Goal: Task Accomplishment & Management: Complete application form

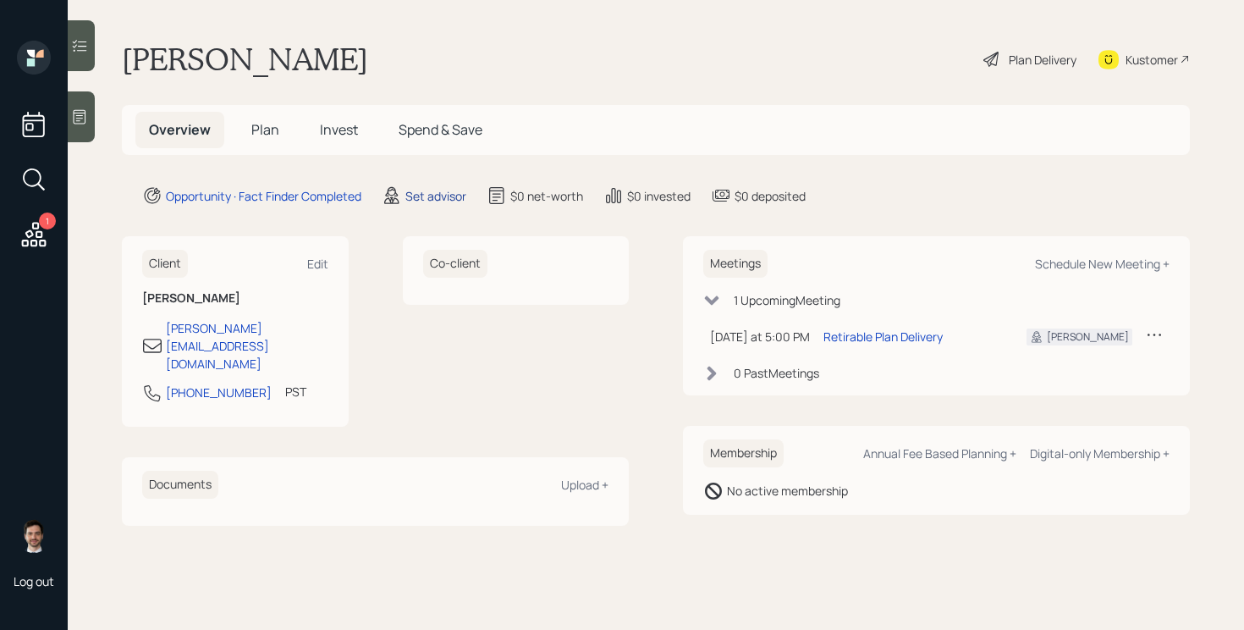
click at [445, 192] on div "Set advisor" at bounding box center [435, 196] width 61 height 18
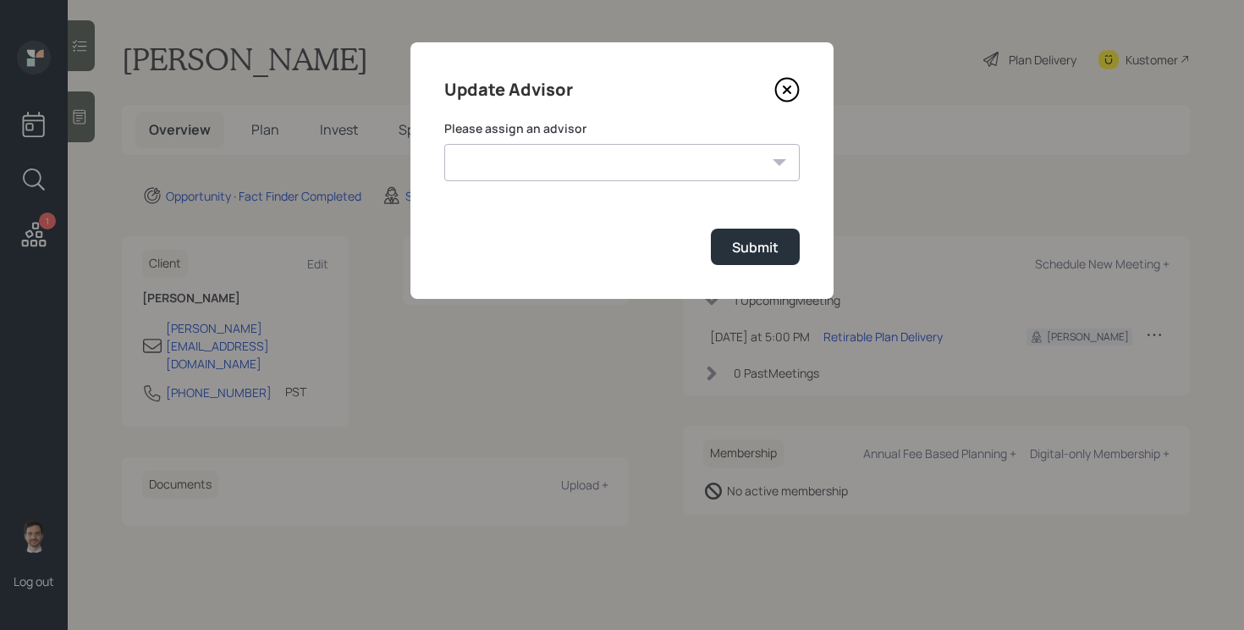
click at [513, 157] on select "[PERSON_NAME] [PERSON_NAME] End [PERSON_NAME] [PERSON_NAME] [PERSON_NAME] [PERS…" at bounding box center [621, 162] width 355 height 37
select select "ef6b64e1-8f62-4a74-b865-a7df4b35b836"
click at [444, 144] on select "[PERSON_NAME] [PERSON_NAME] End [PERSON_NAME] [PERSON_NAME] [PERSON_NAME] [PERS…" at bounding box center [621, 162] width 355 height 37
click at [779, 246] on button "Submit" at bounding box center [755, 246] width 89 height 36
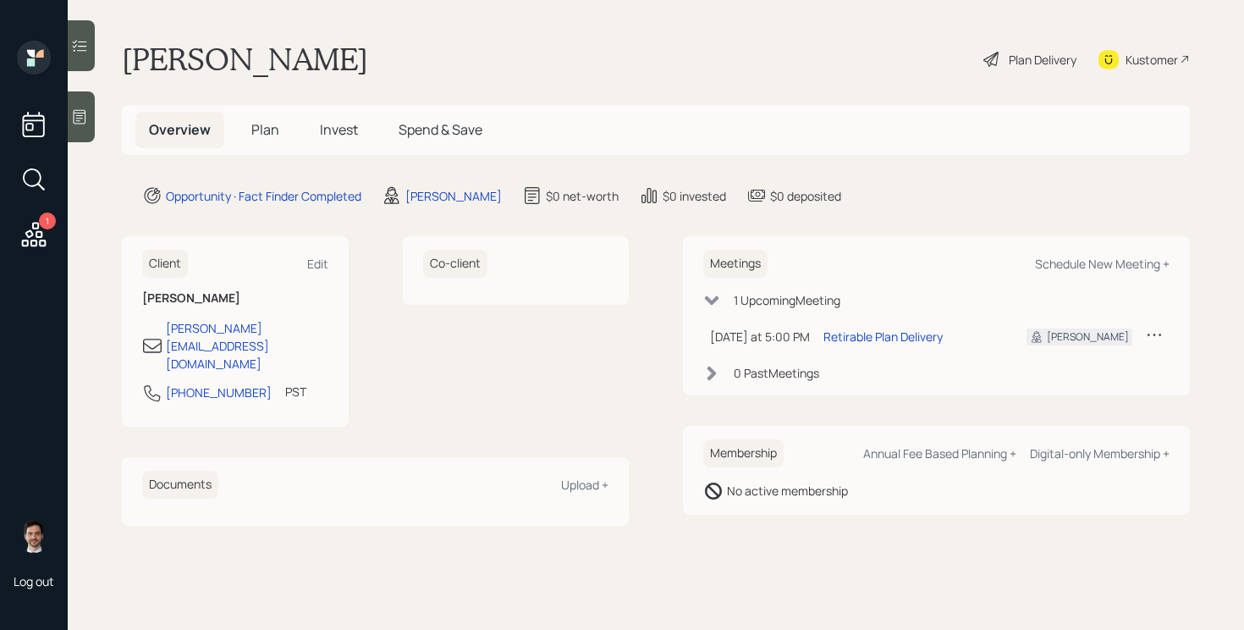
click at [257, 135] on span "Plan" at bounding box center [265, 129] width 28 height 19
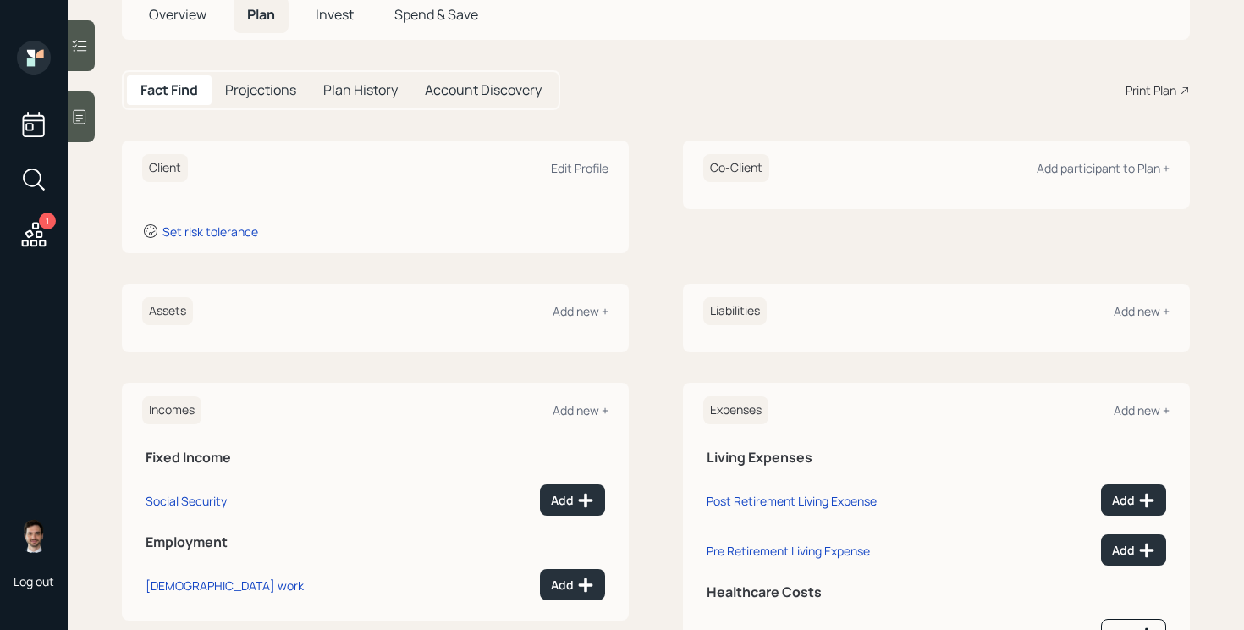
scroll to position [124, 0]
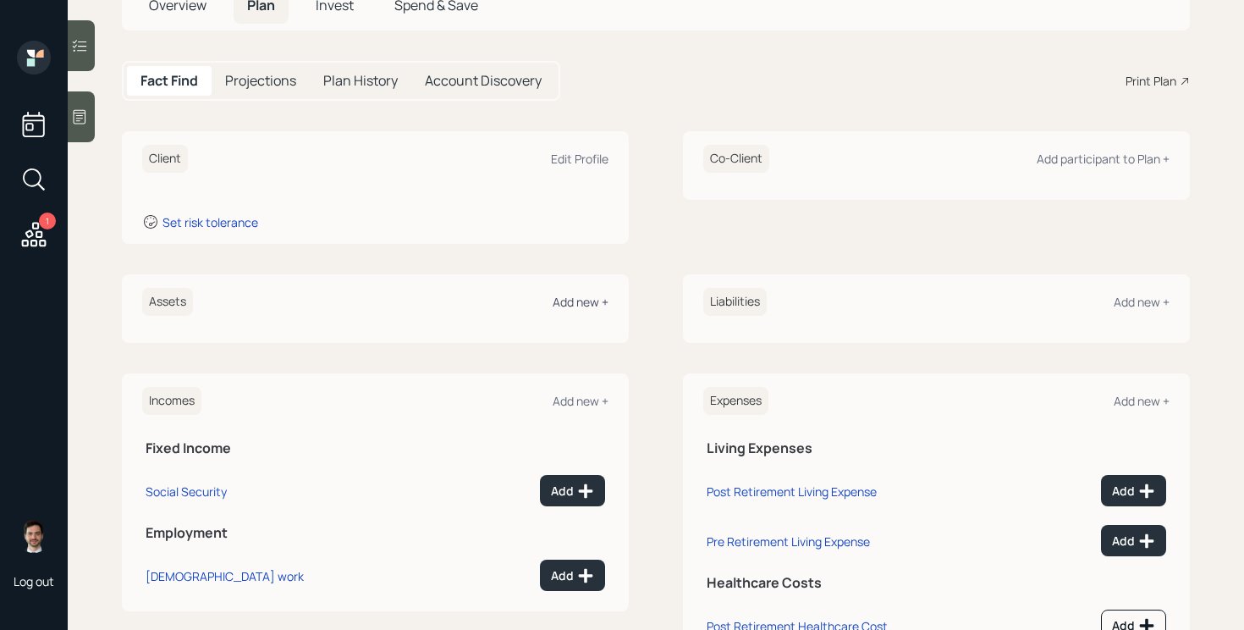
click at [569, 297] on div "Add new +" at bounding box center [581, 302] width 56 height 16
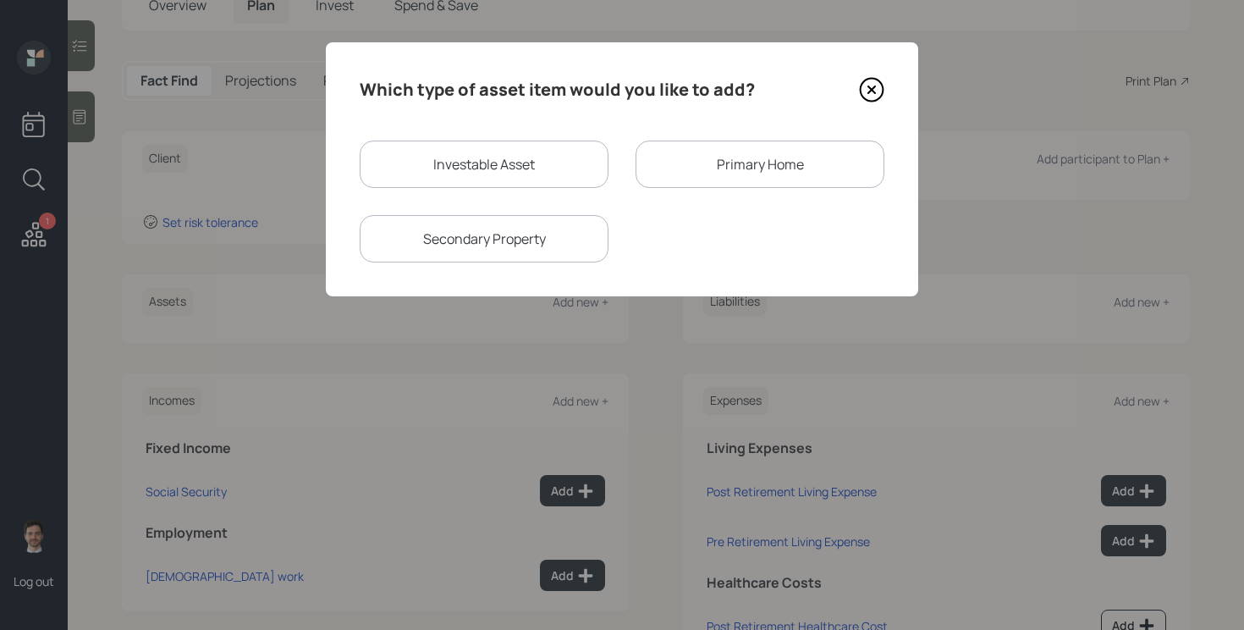
click at [557, 151] on div "Investable Asset" at bounding box center [484, 163] width 249 height 47
select select "taxable"
select select "balanced"
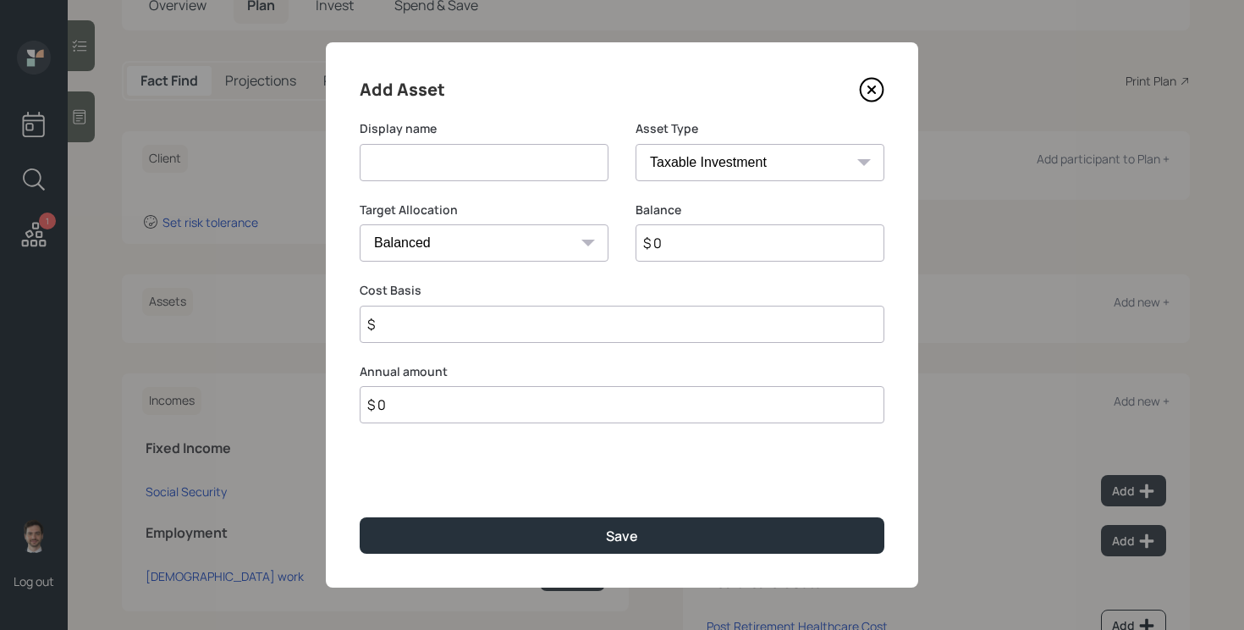
click at [520, 156] on input at bounding box center [484, 162] width 249 height 37
type input "[PERSON_NAME]"
select select "roth_ira"
type input "$"
type input "$ 45,000"
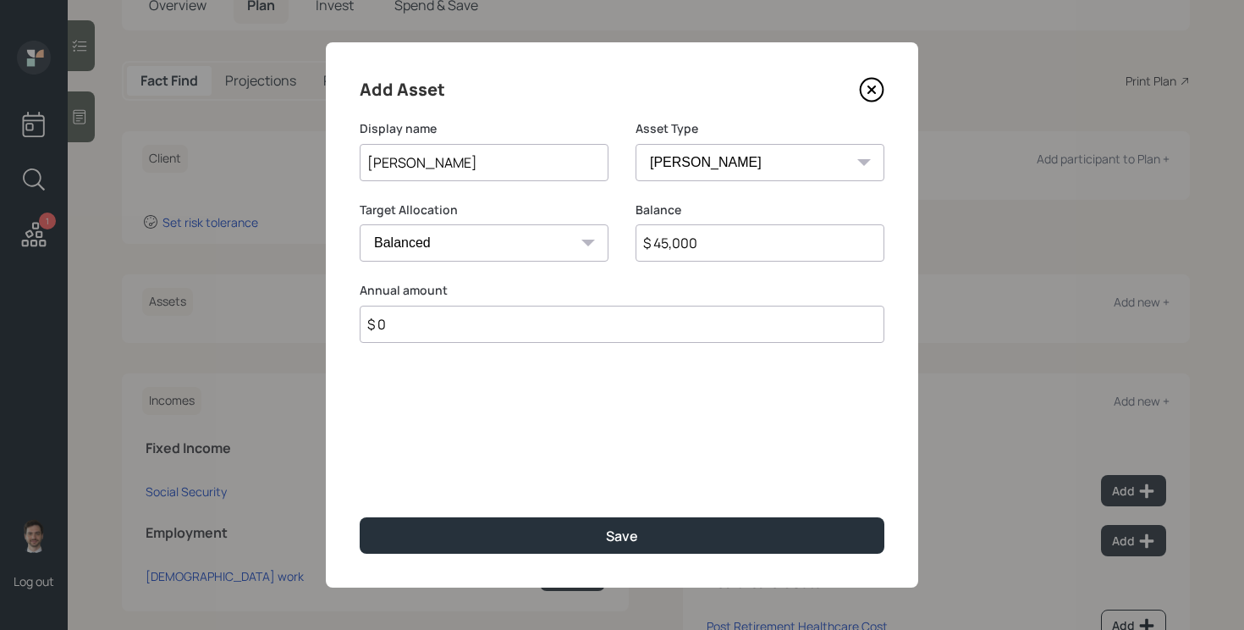
type input "$ 0"
click at [360, 517] on button "Save" at bounding box center [622, 535] width 525 height 36
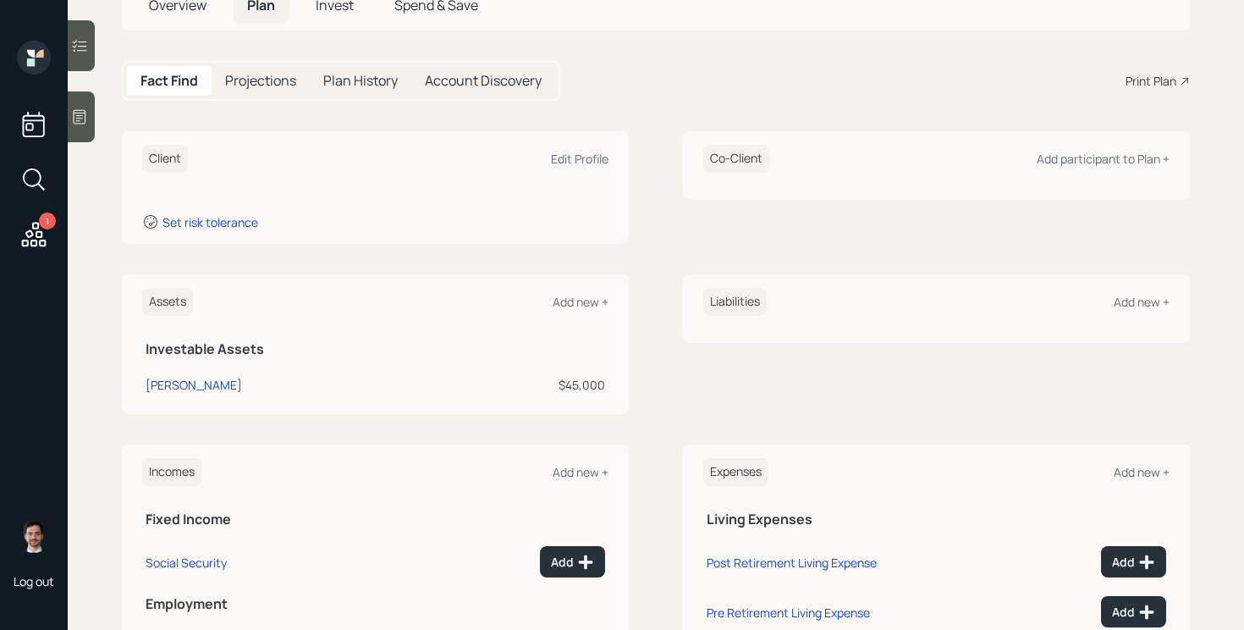
click at [578, 310] on div "Assets Add new +" at bounding box center [375, 302] width 466 height 28
click at [580, 301] on div "Add new +" at bounding box center [581, 302] width 56 height 16
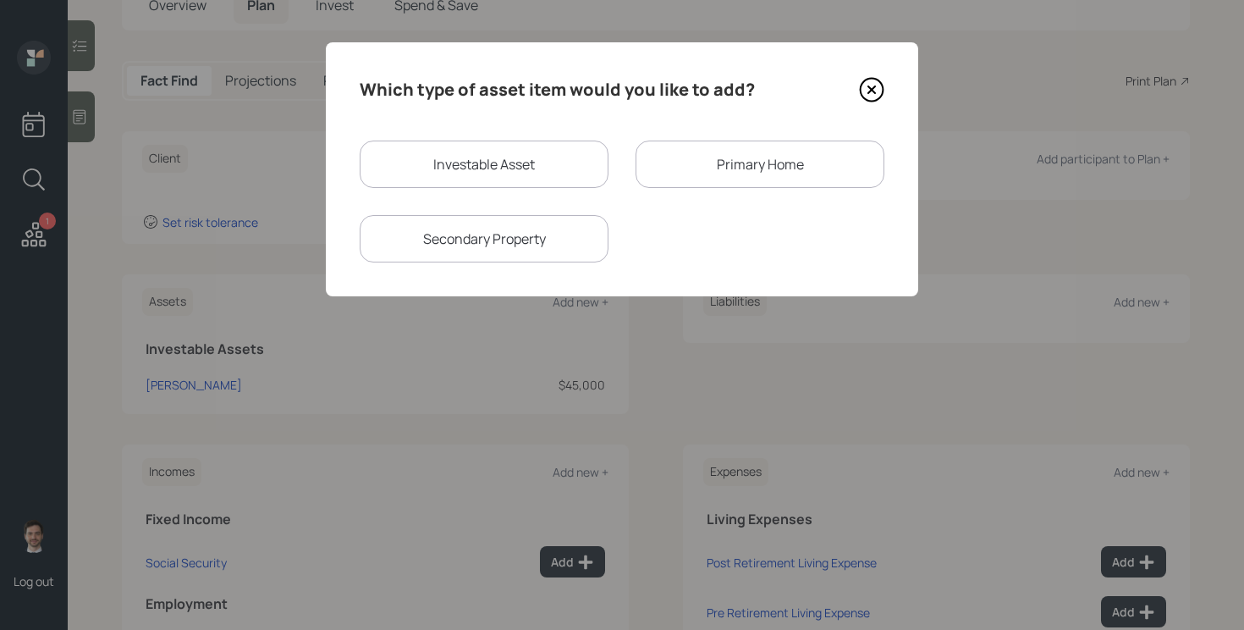
click at [558, 174] on div "Investable Asset" at bounding box center [484, 163] width 249 height 47
select select "taxable"
select select "balanced"
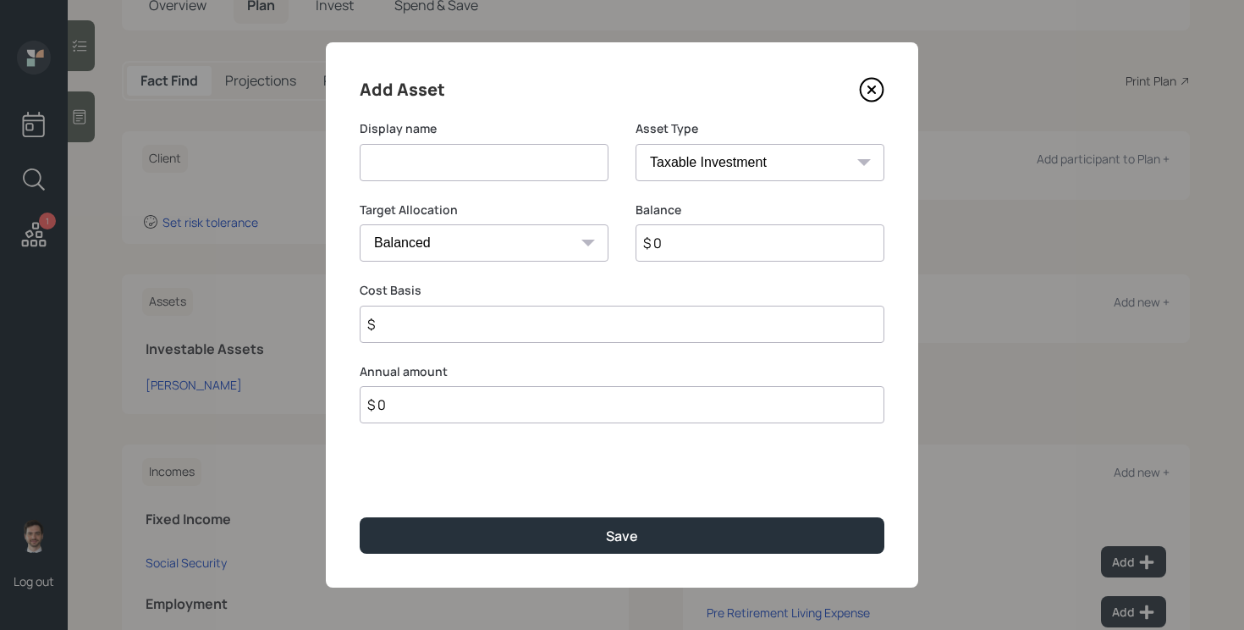
click at [519, 171] on input at bounding box center [484, 162] width 249 height 37
type input "Current 401k"
select select "company_sponsored"
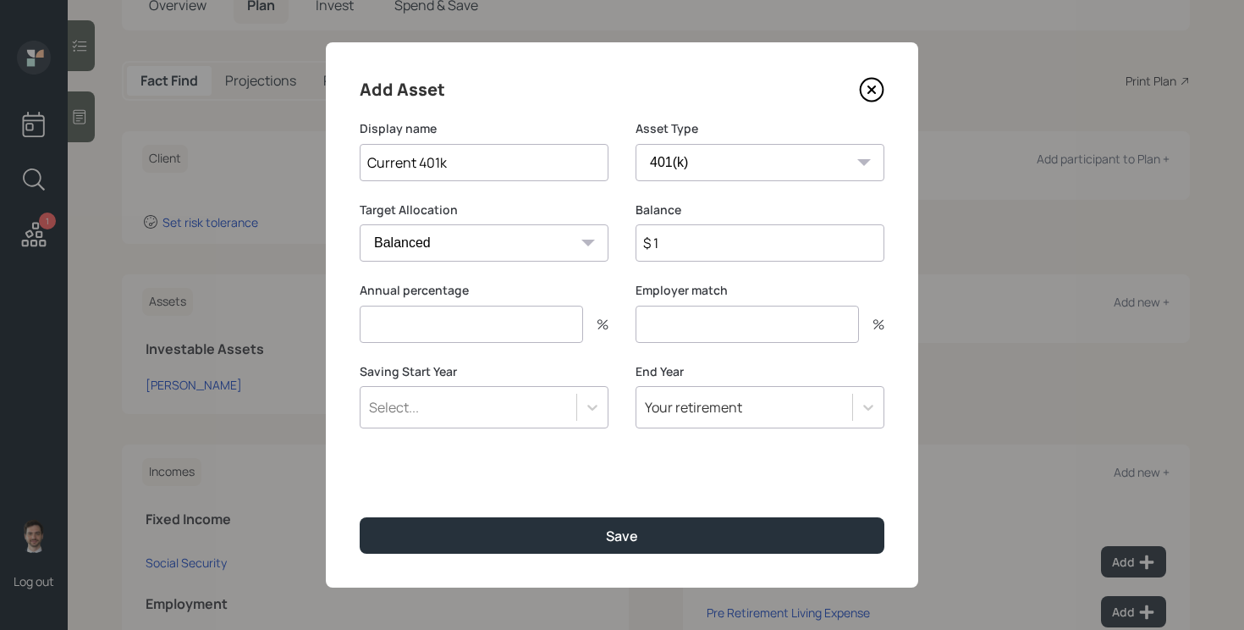
type input "$ 1"
type input "6"
type input "4.5"
type input "a"
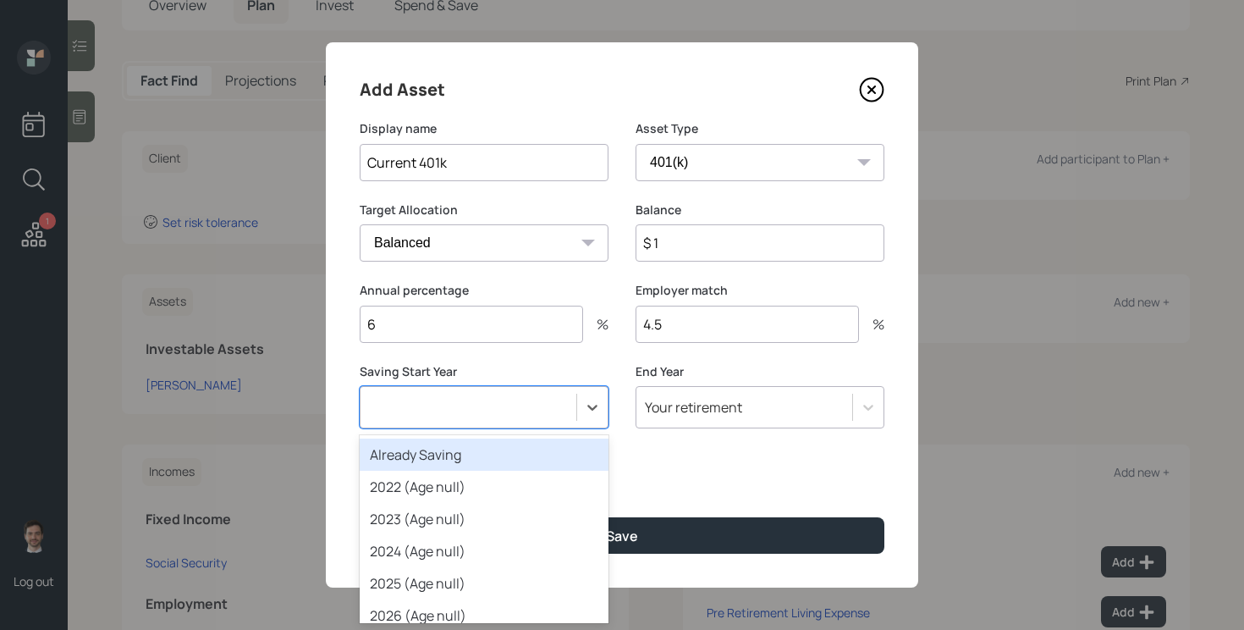
click at [360, 517] on button "Save" at bounding box center [622, 535] width 525 height 36
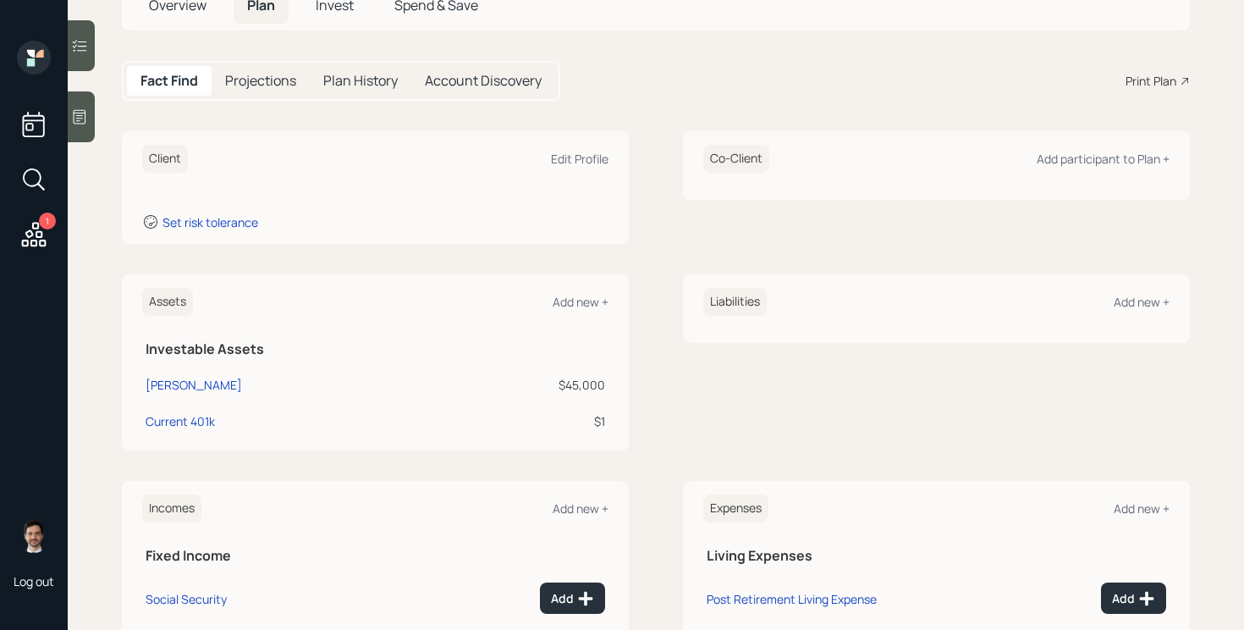
scroll to position [304, 0]
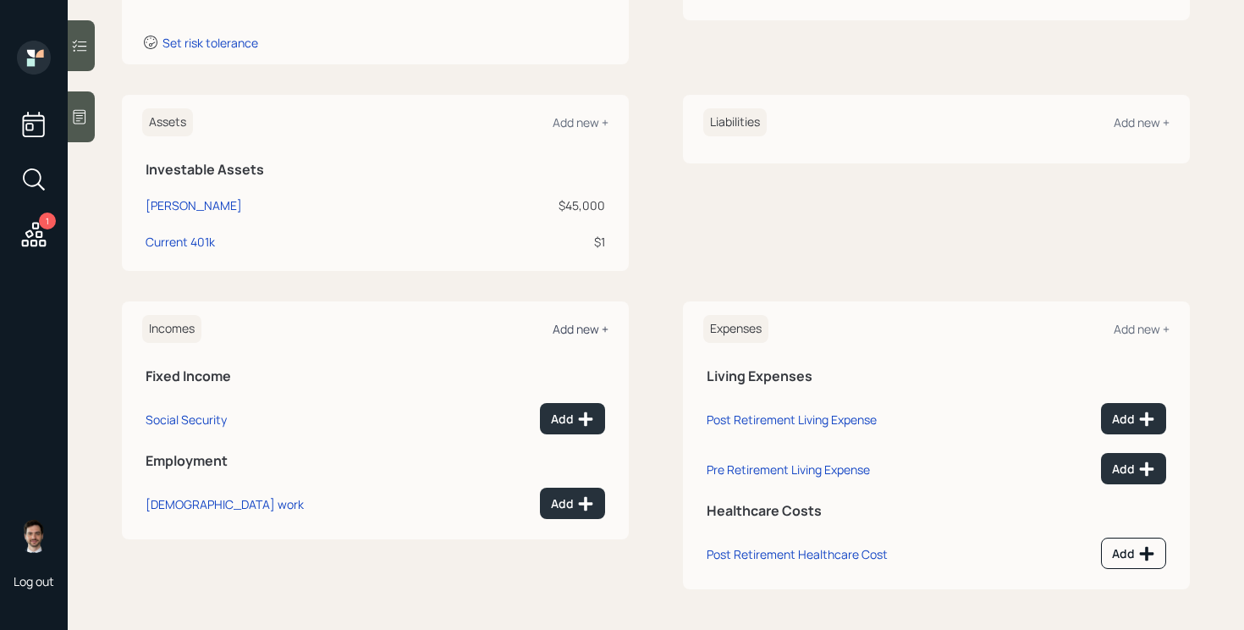
click at [578, 331] on div "Add new +" at bounding box center [581, 329] width 56 height 16
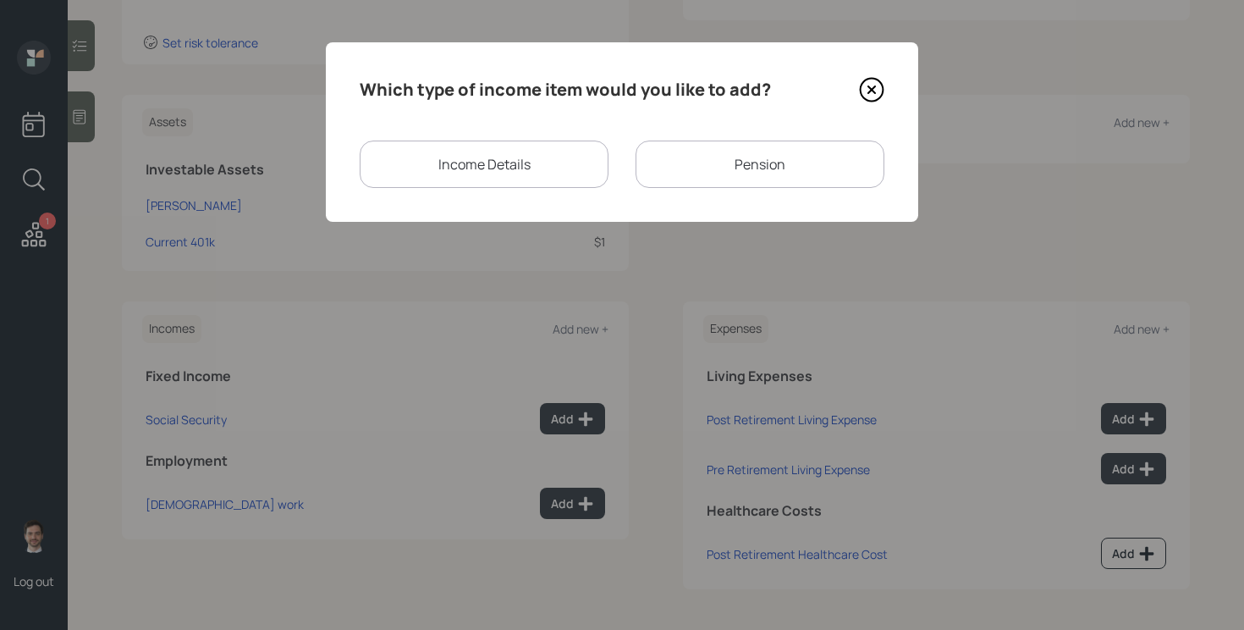
click at [700, 162] on div "Pension" at bounding box center [759, 163] width 249 height 47
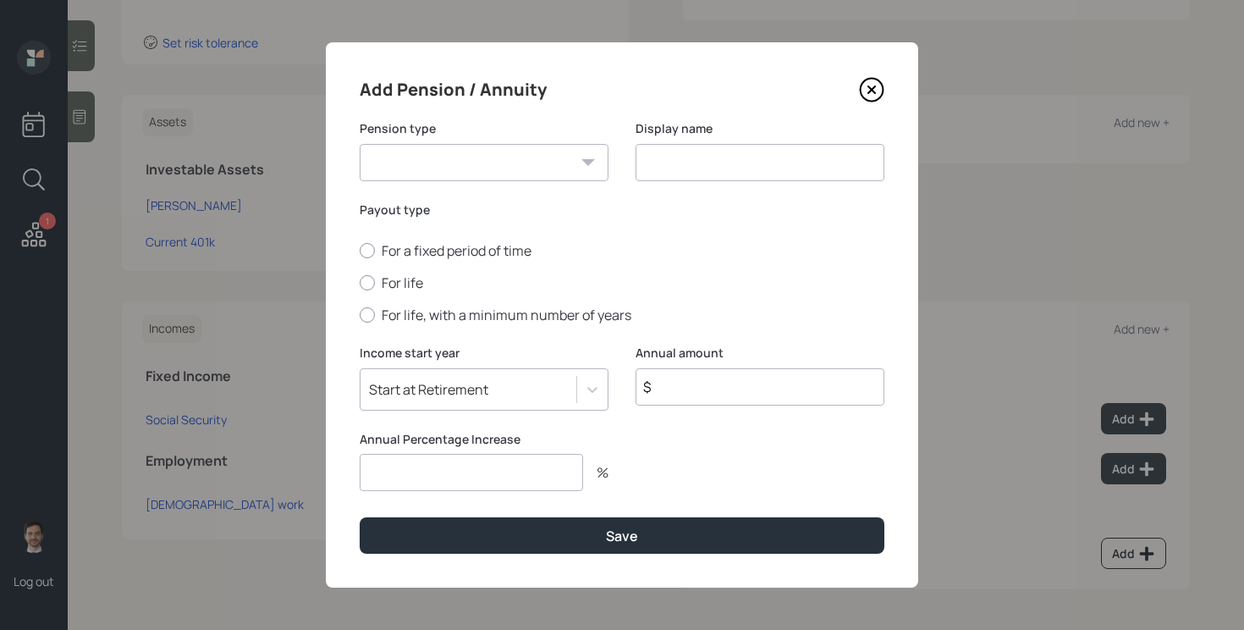
click at [544, 158] on select "Pension Annuity" at bounding box center [484, 162] width 249 height 37
select select "pension"
click at [360, 144] on select "Pension Annuity" at bounding box center [484, 162] width 249 height 37
click at [687, 174] on input at bounding box center [759, 162] width 249 height 37
type input "Pension"
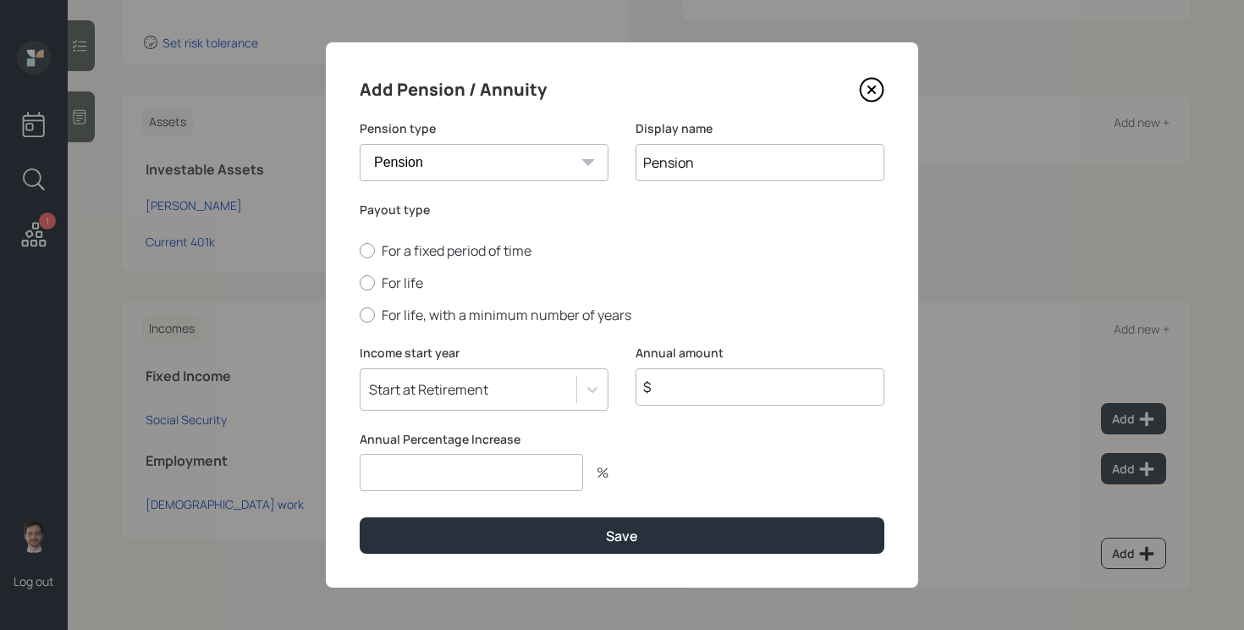
click at [410, 272] on div "For a fixed period of time For life For life, with a minimum number of years" at bounding box center [622, 282] width 525 height 83
click at [409, 294] on div "For a fixed period of time For life For life, with a minimum number of years" at bounding box center [622, 282] width 525 height 83
click at [409, 291] on label "For life" at bounding box center [622, 282] width 525 height 19
click at [360, 283] on input "For life" at bounding box center [359, 283] width 1 height 1
radio input "true"
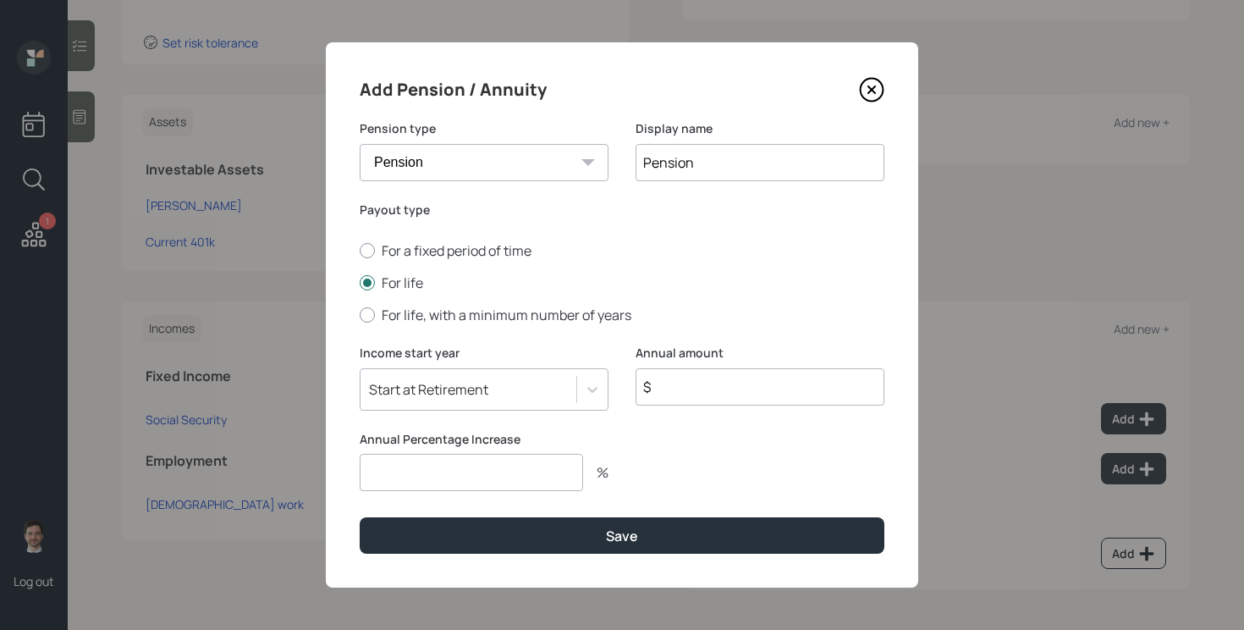
click at [710, 397] on input "$" at bounding box center [759, 386] width 249 height 37
type input "$ 1"
type input "0"
click at [360, 517] on button "Save" at bounding box center [622, 535] width 525 height 36
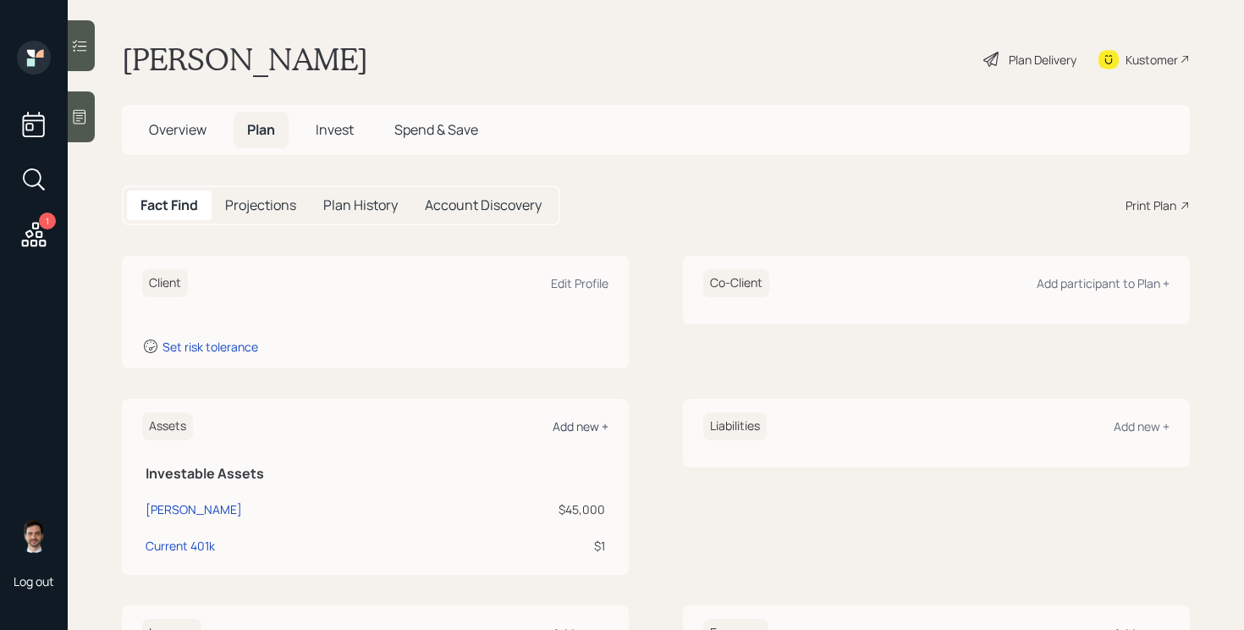
click at [579, 424] on div "Add new +" at bounding box center [581, 426] width 56 height 16
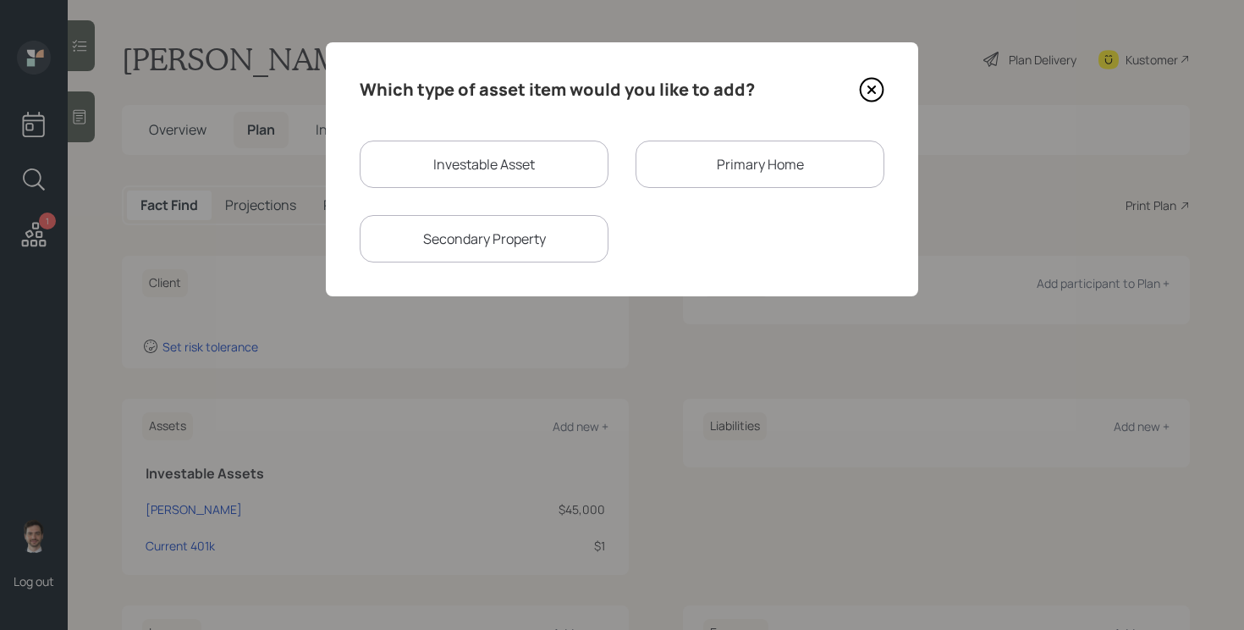
click at [732, 148] on div "Primary Home" at bounding box center [759, 163] width 249 height 47
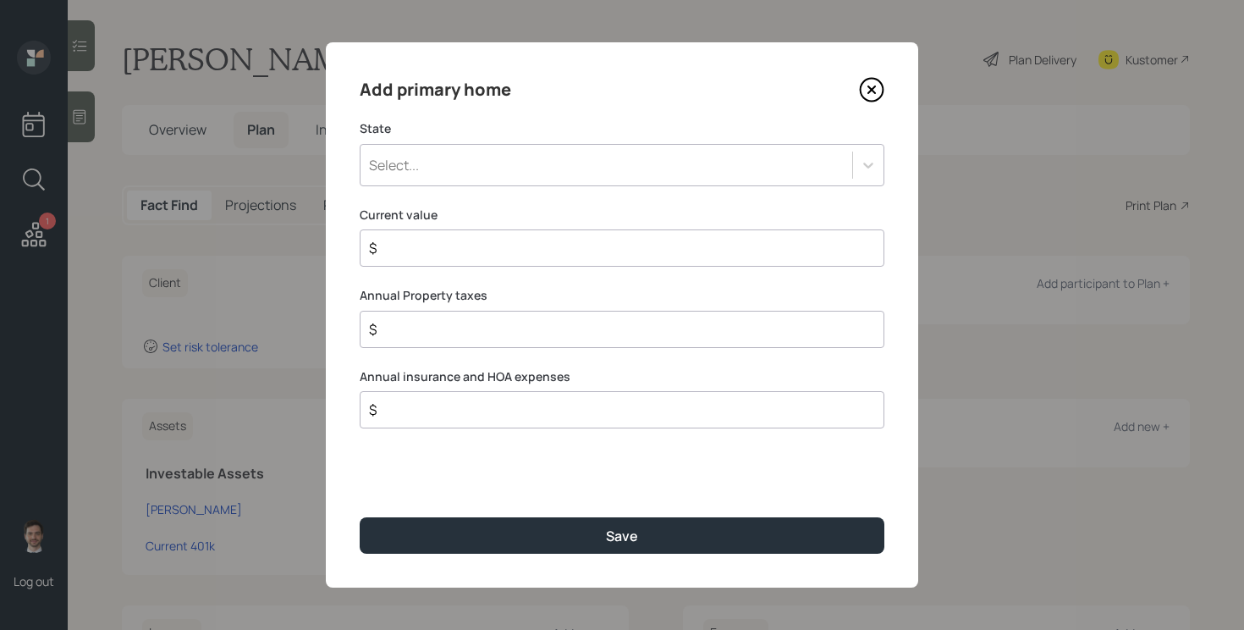
click at [613, 165] on div "Select..." at bounding box center [606, 165] width 492 height 29
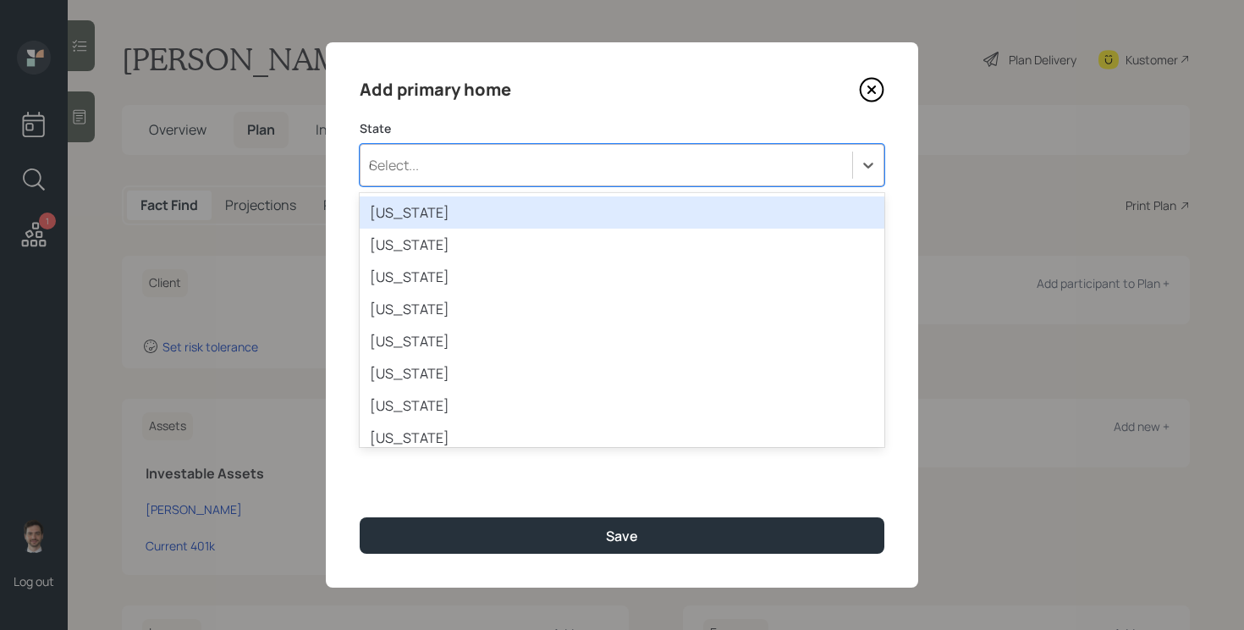
type input "ca"
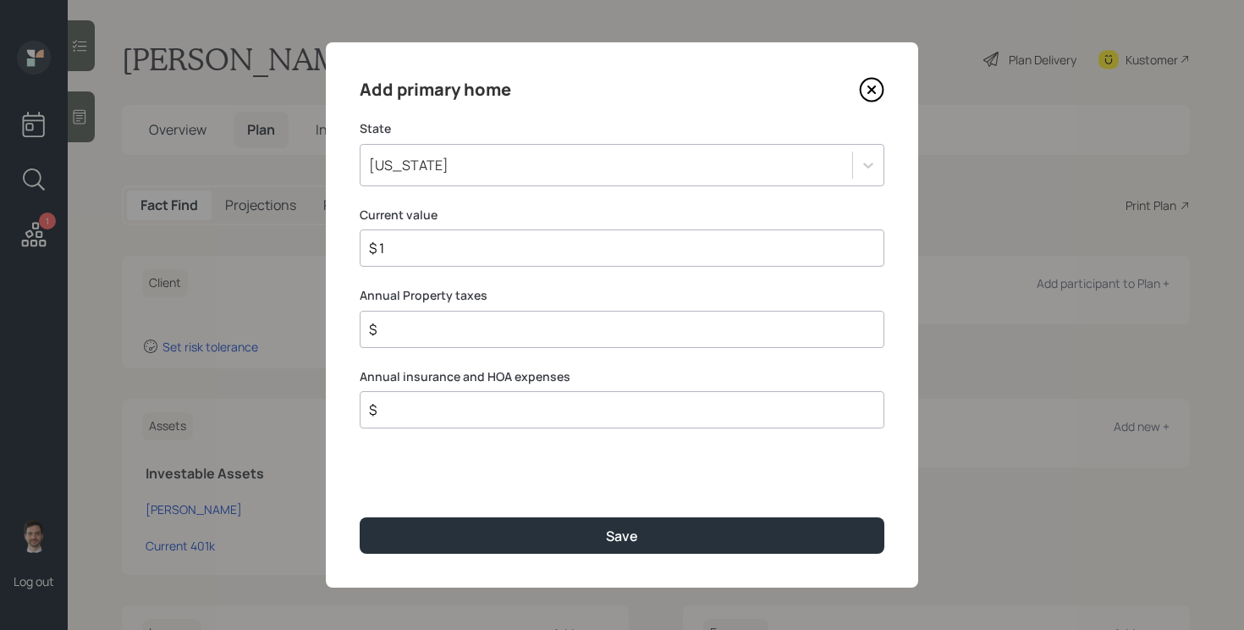
type input "$ 1"
click at [360, 517] on button "Save" at bounding box center [622, 535] width 525 height 36
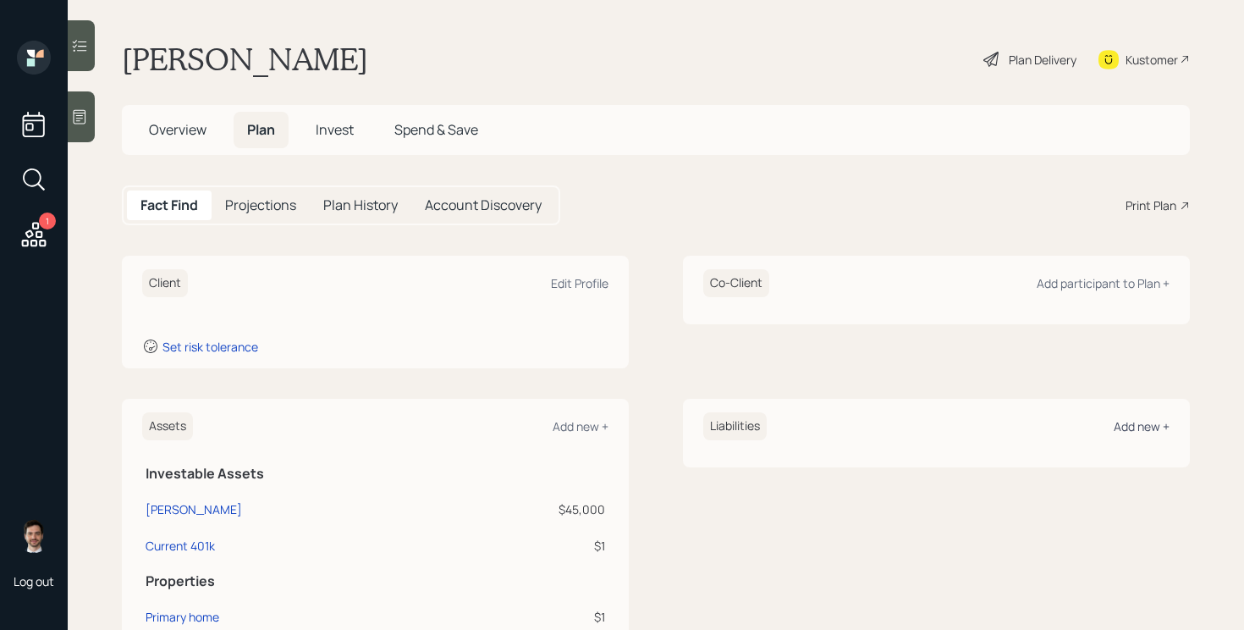
click at [1130, 426] on div "Add new +" at bounding box center [1141, 426] width 56 height 16
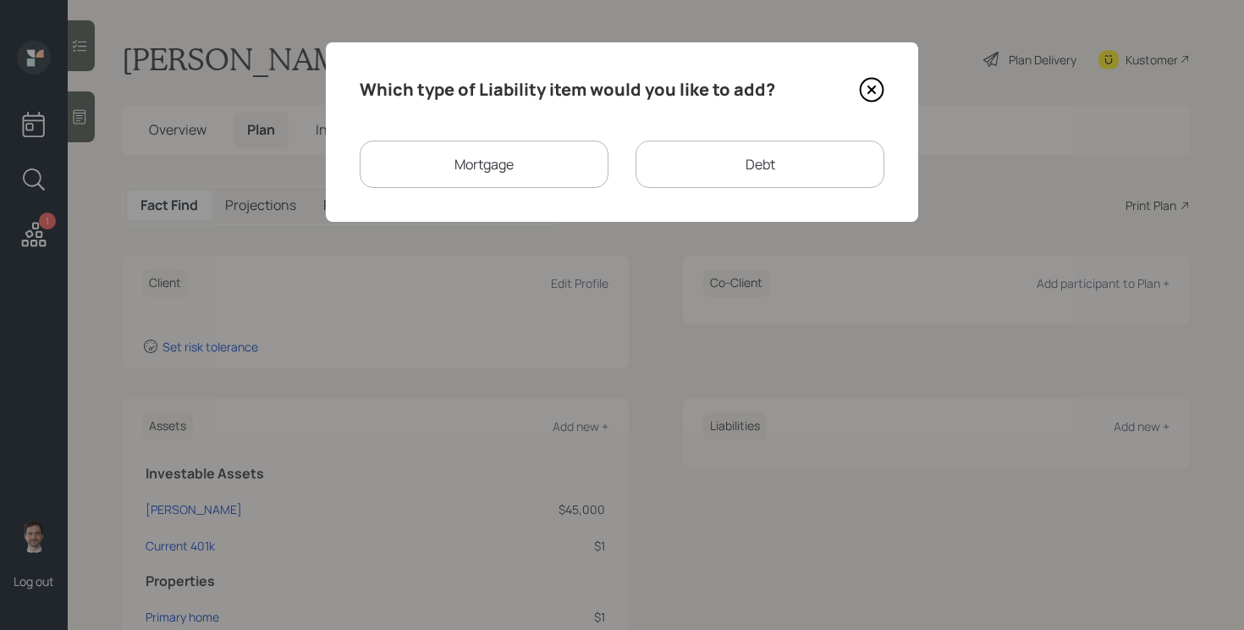
click at [481, 152] on div "Mortgage" at bounding box center [484, 163] width 249 height 47
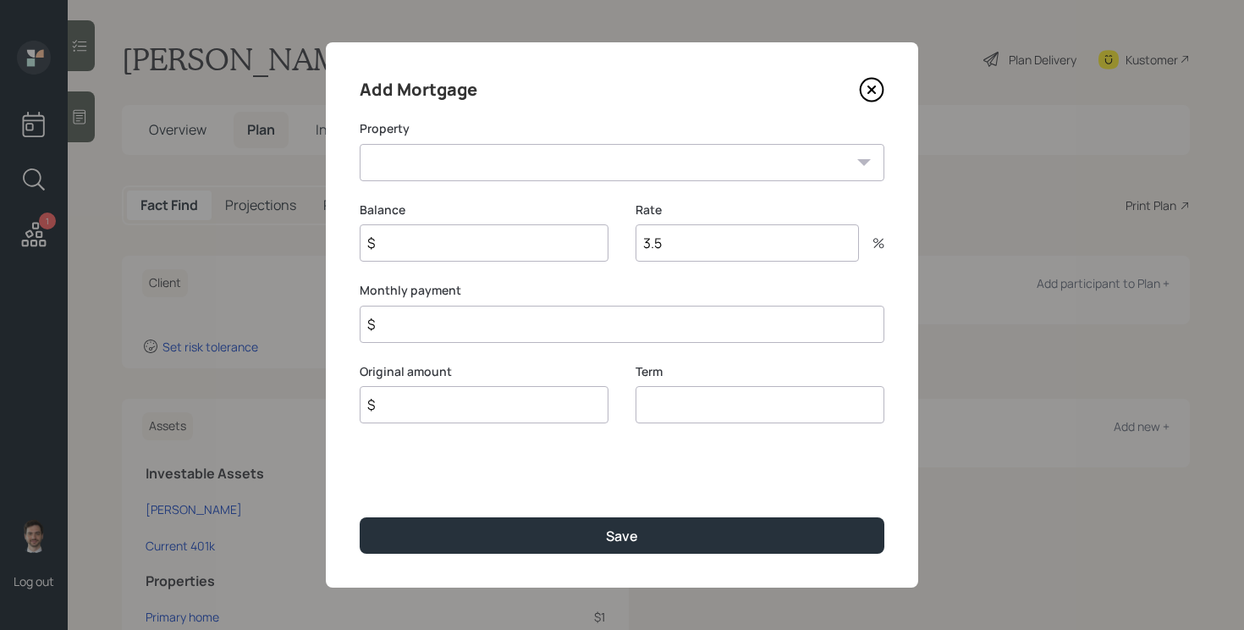
click at [455, 165] on select "CA Primary home" at bounding box center [622, 162] width 525 height 37
select select "10baa45b-eacf-4419-ad82-bea470654b3c"
click at [360, 144] on select "CA Primary home" at bounding box center [622, 162] width 525 height 37
click at [415, 329] on input "$" at bounding box center [622, 323] width 525 height 37
type input "$ 6,000"
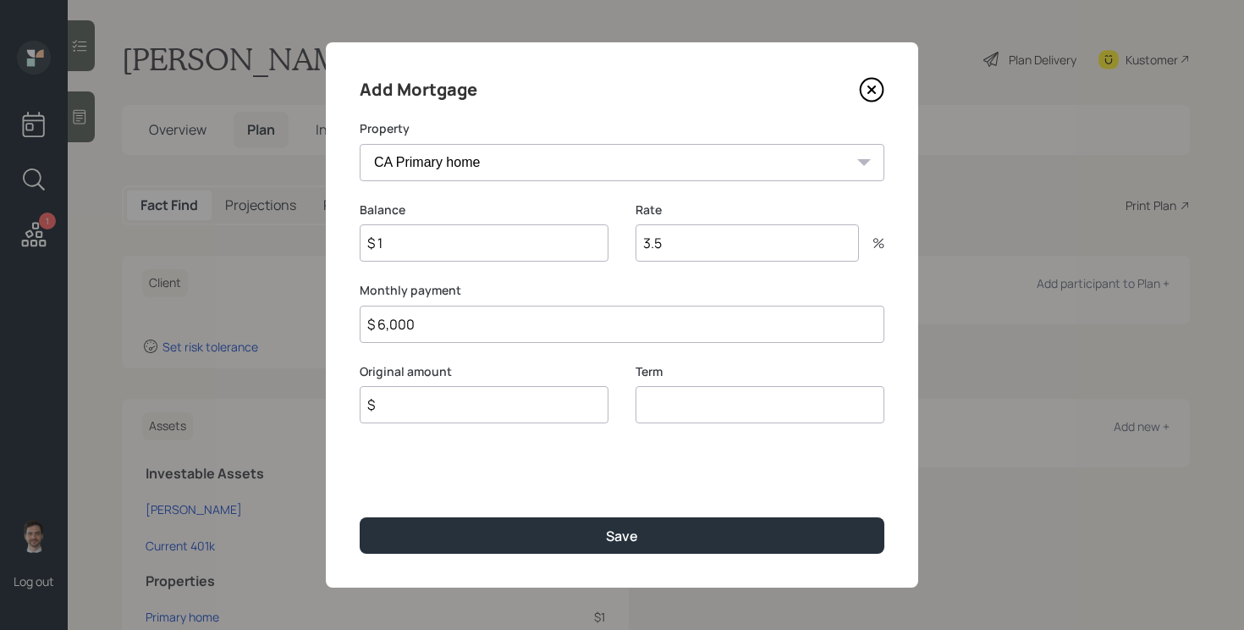
type input "$ 1"
type input "30"
click at [360, 517] on button "Save" at bounding box center [622, 535] width 525 height 36
